Goal: Check status

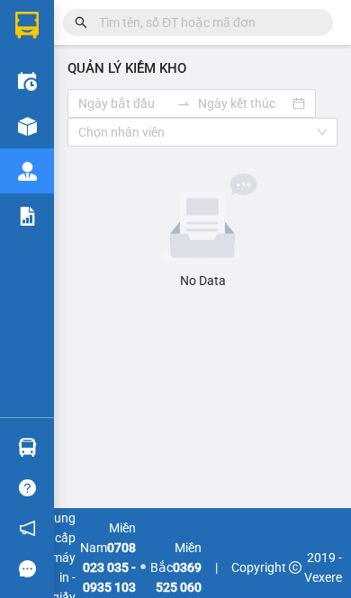
type input "[DATE]"
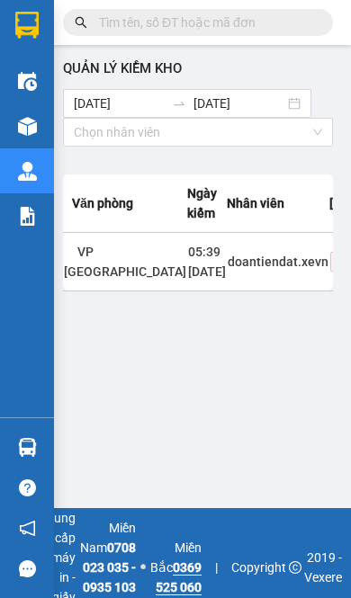
scroll to position [0, 4]
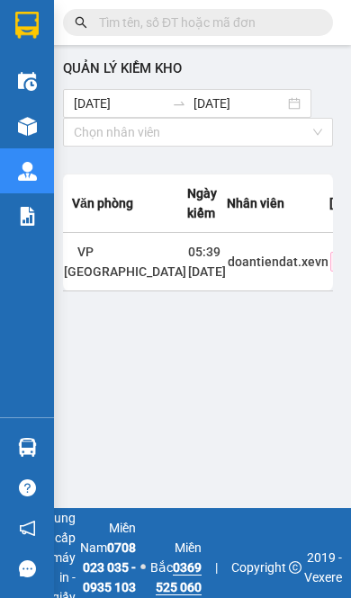
scroll to position [0, 0]
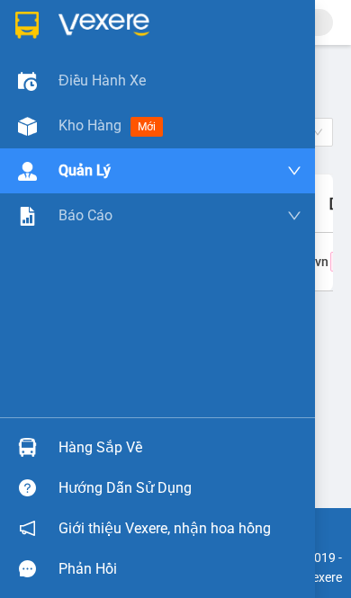
click at [28, 457] on img at bounding box center [27, 447] width 19 height 19
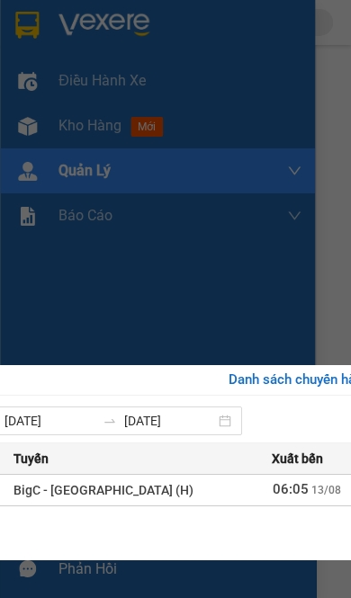
scroll to position [0, 0]
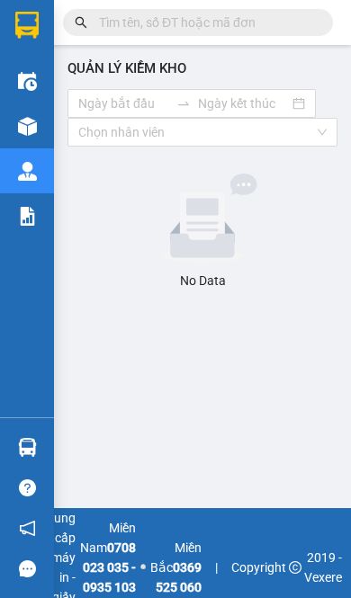
type input "[DATE]"
